Goal: Task Accomplishment & Management: Use online tool/utility

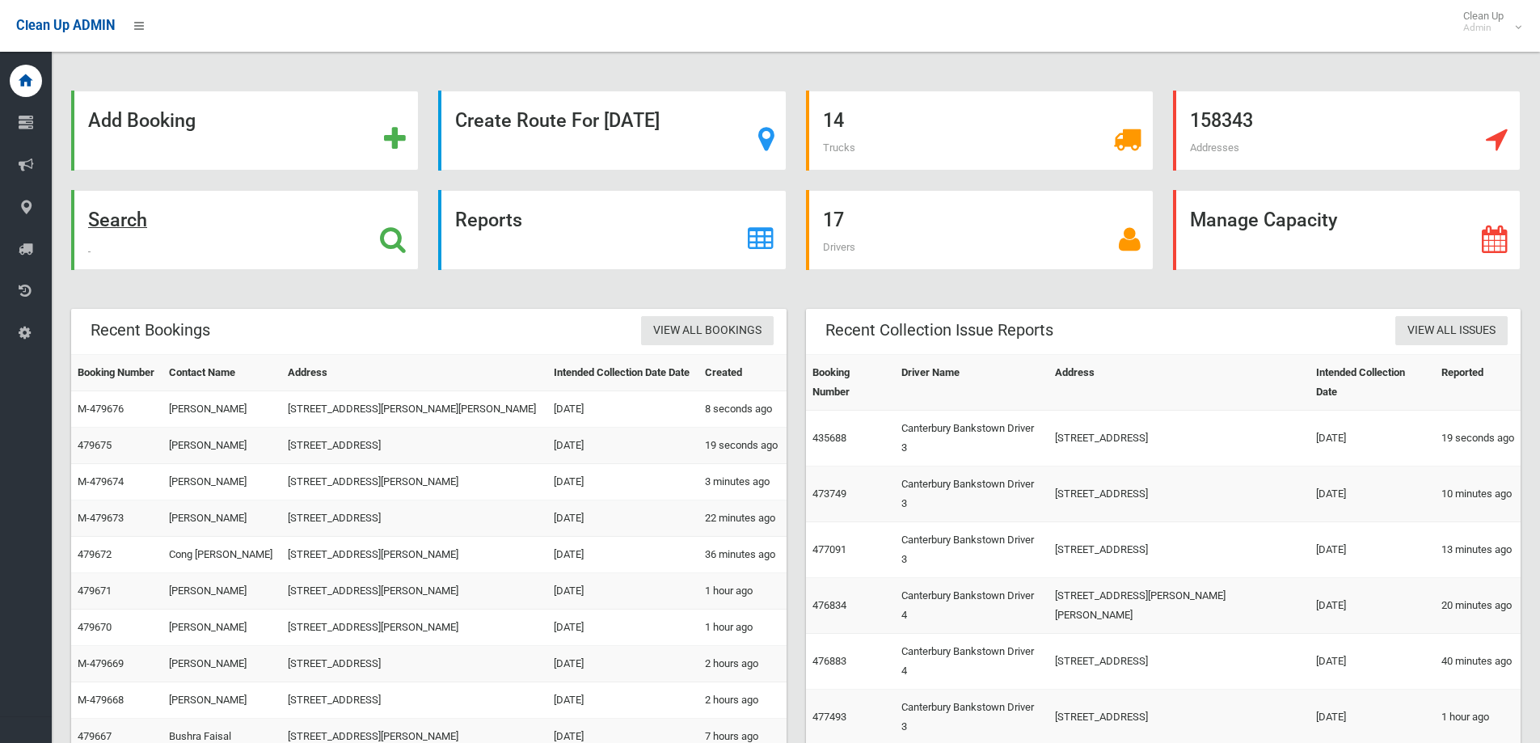
click at [403, 235] on icon at bounding box center [393, 239] width 26 height 27
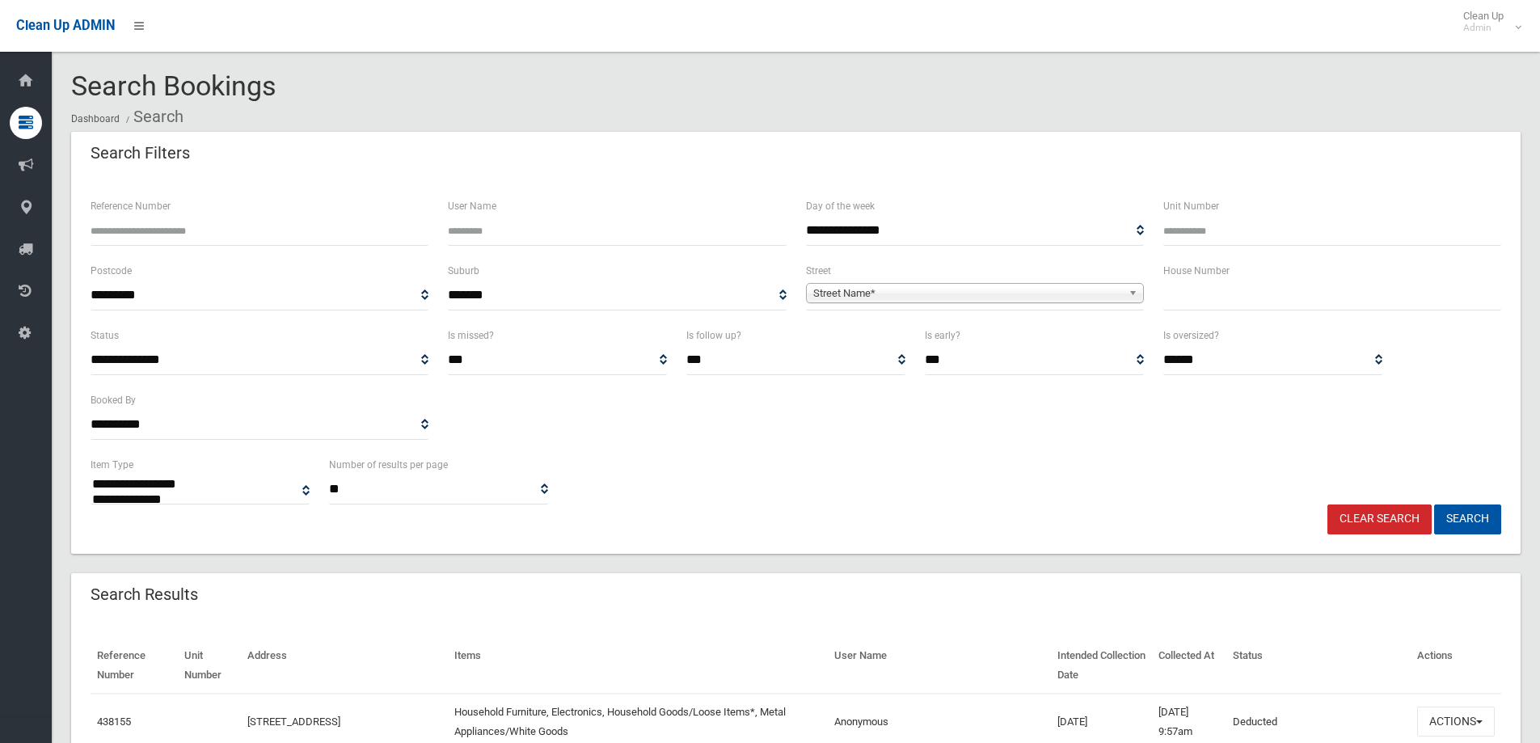
select select
click at [1226, 294] on input "text" at bounding box center [1332, 296] width 338 height 30
type input "*"
click at [1129, 291] on b at bounding box center [1136, 293] width 15 height 19
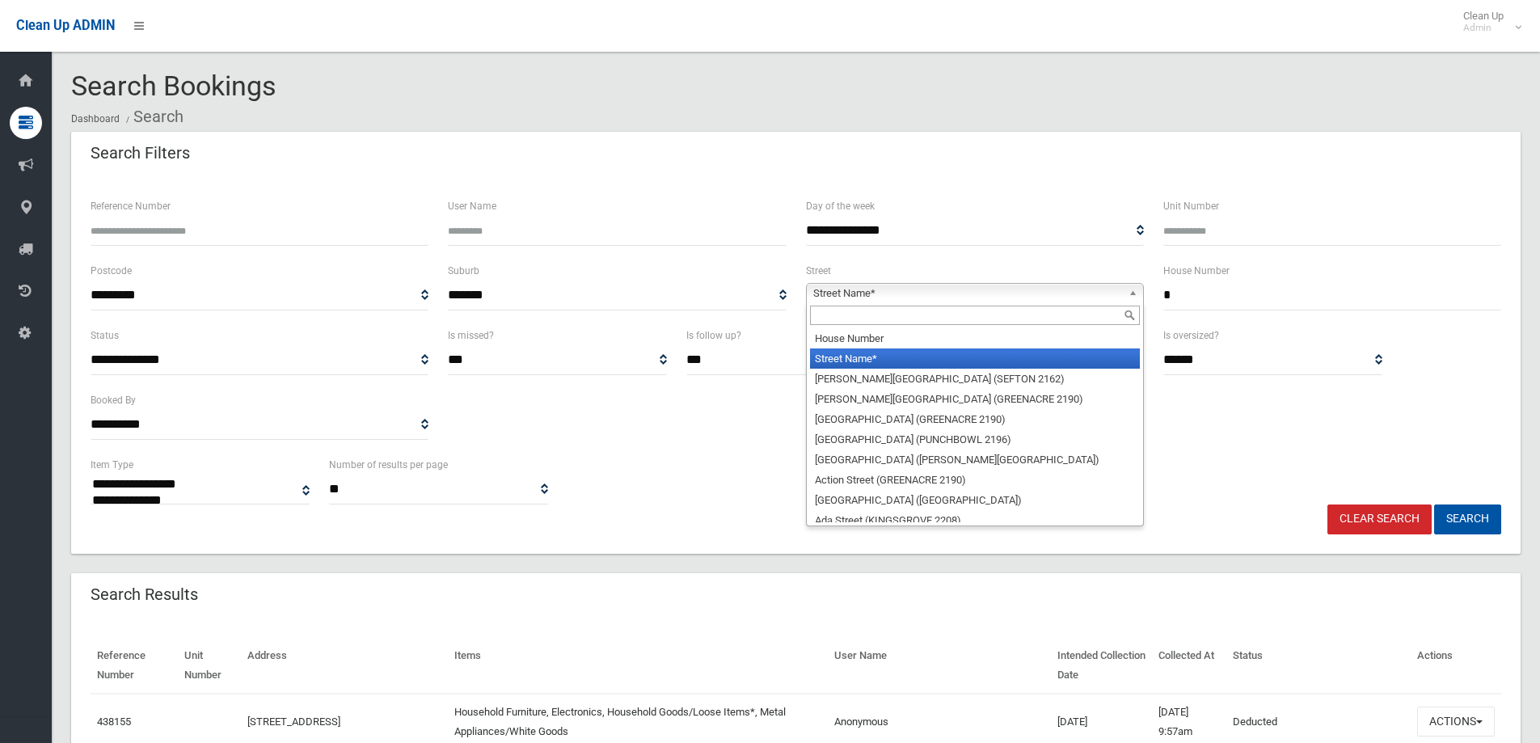
click at [1036, 316] on input "text" at bounding box center [975, 315] width 330 height 19
click at [1197, 295] on input "*" at bounding box center [1332, 296] width 338 height 30
